Goal: Find specific page/section: Find specific page/section

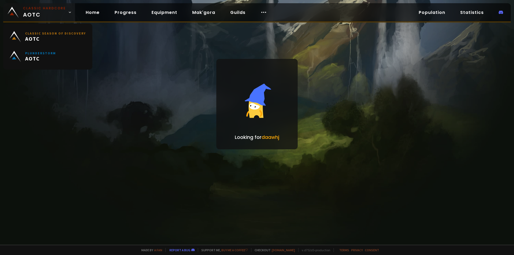
click at [29, 15] on span "Classic Hardcore AOTC" at bounding box center [44, 12] width 43 height 13
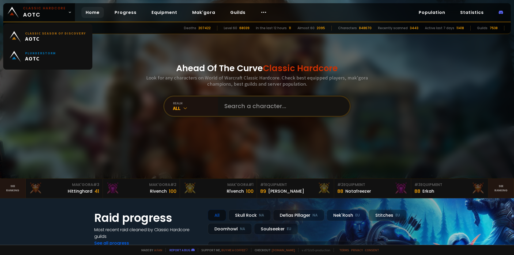
click at [232, 111] on input "text" at bounding box center [282, 106] width 122 height 19
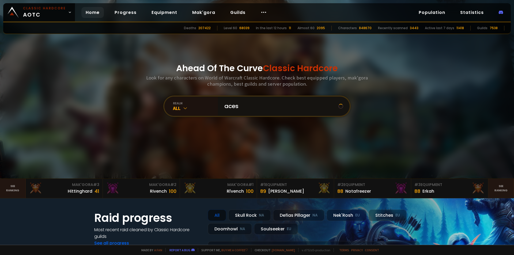
type input "aceso"
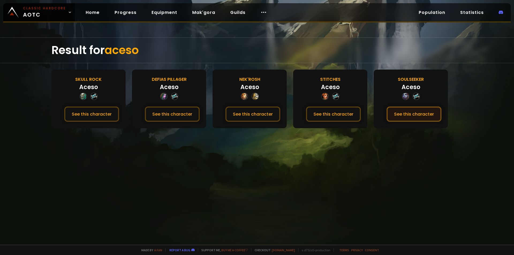
click at [403, 115] on button "See this character" at bounding box center [414, 114] width 55 height 15
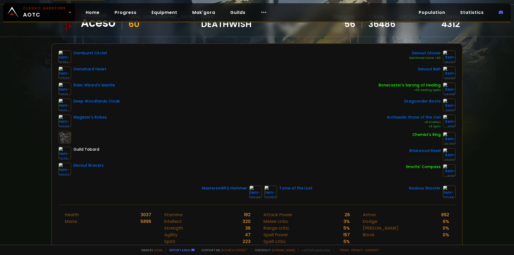
scroll to position [27, 0]
